Goal: Transaction & Acquisition: Purchase product/service

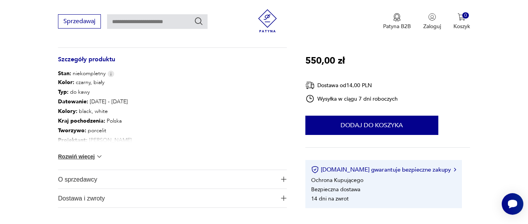
scroll to position [394, 0]
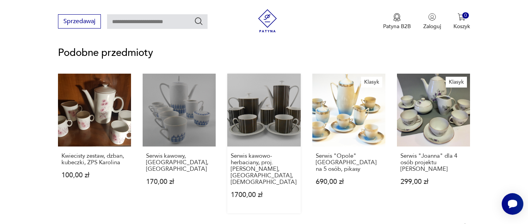
click at [258, 111] on link "Serwis kawowo-herbaciany, proj. [PERSON_NAME], [GEOGRAPHIC_DATA], [DEMOGRAPHIC_…" at bounding box center [263, 144] width 73 height 140
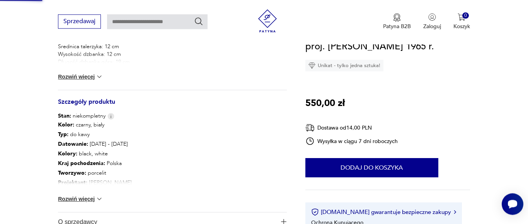
scroll to position [72, 0]
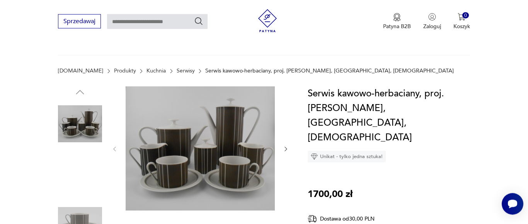
scroll to position [79, 0]
